Goal: Task Accomplishment & Management: Use online tool/utility

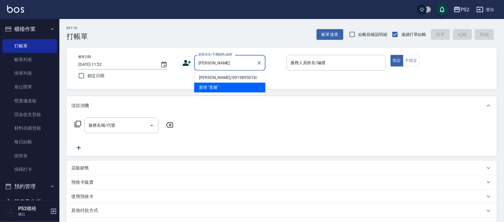
click at [229, 76] on li "[PERSON_NAME]/0919895318/" at bounding box center [229, 78] width 71 height 10
click at [229, 76] on div "帳單日期 2025/10/05 11:52 鎖定日期 顧客姓名/手機號碼/編號 昱滕 顧客姓名/手機號碼/編號 服務人員姓名/編號 服務人員姓名/編號 指定 …" at bounding box center [282, 68] width 416 height 27
type input "陳昱滕/0919895318/"
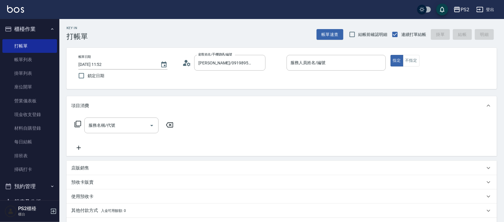
click at [186, 61] on circle at bounding box center [186, 61] width 3 height 3
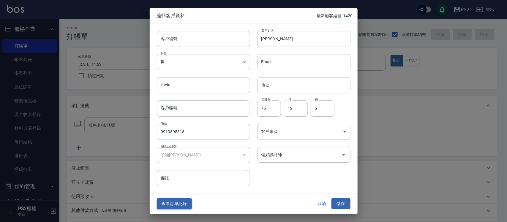
click at [170, 200] on button "查看訂單記錄" at bounding box center [174, 204] width 35 height 11
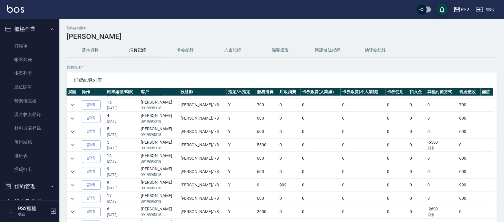
scroll to position [37, 0]
click at [70, 131] on icon "expand row" at bounding box center [72, 132] width 7 height 7
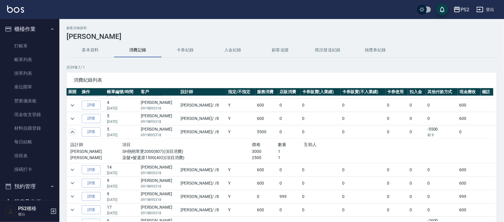
click at [70, 131] on icon "expand row" at bounding box center [72, 132] width 7 height 7
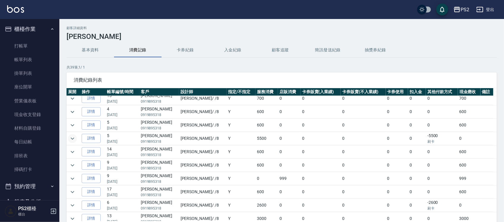
scroll to position [0, 0]
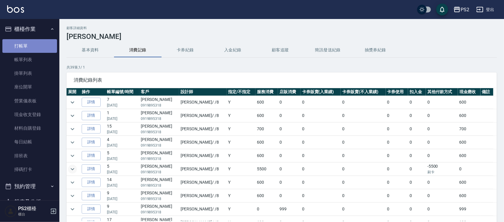
click at [42, 40] on link "打帳單" at bounding box center [29, 46] width 55 height 14
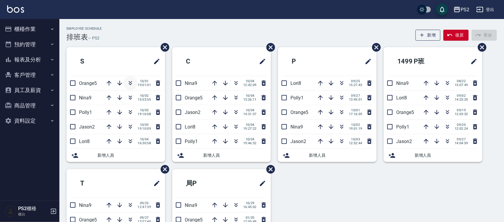
click at [133, 84] on icon "button" at bounding box center [130, 83] width 7 height 7
